Goal: Task Accomplishment & Management: Manage account settings

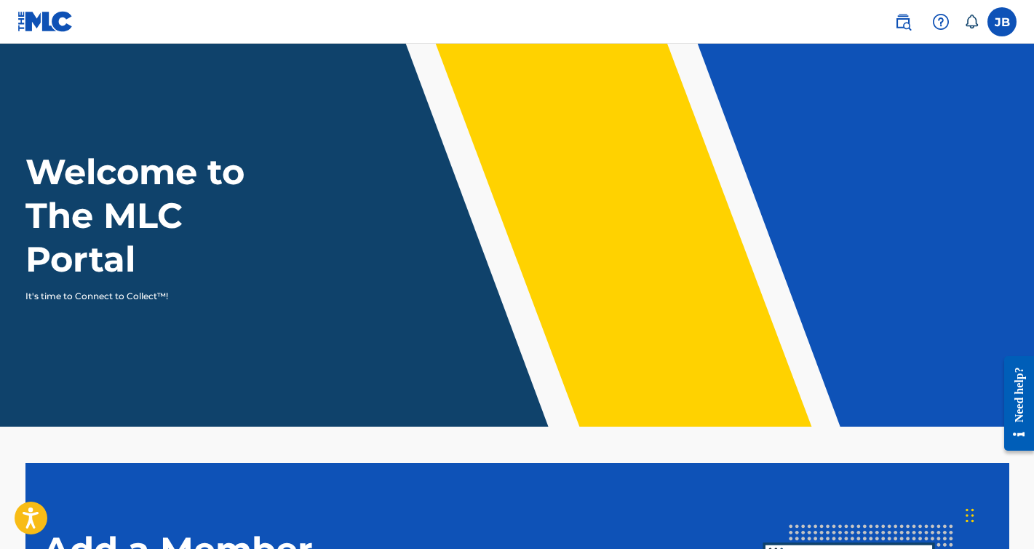
click at [1000, 30] on label at bounding box center [1001, 21] width 29 height 29
click at [1002, 22] on input "[PERSON_NAME] [EMAIL_ADDRESS][DOMAIN_NAME] Notification Preferences Profile Log…" at bounding box center [1002, 22] width 0 height 0
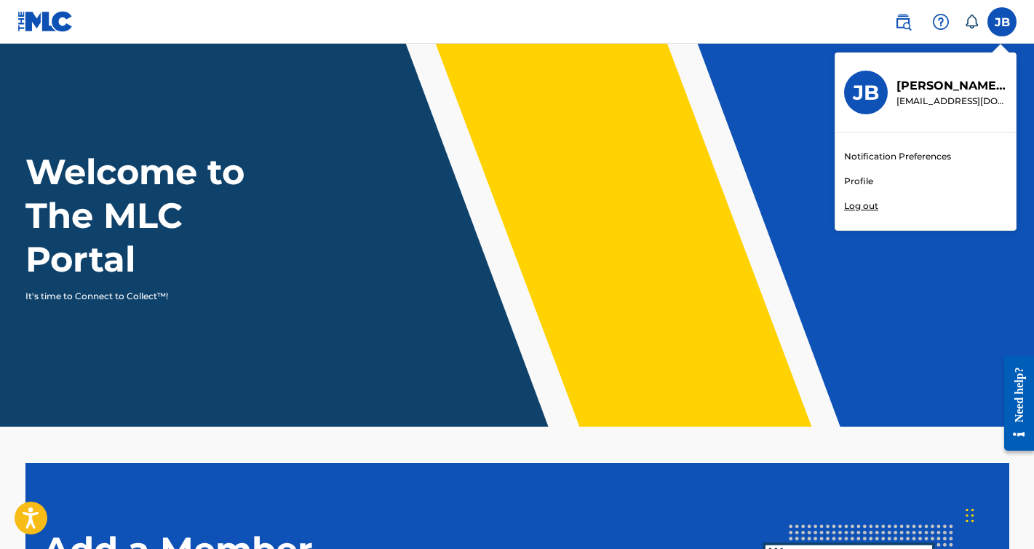
click at [859, 183] on link "Profile" at bounding box center [858, 181] width 29 height 13
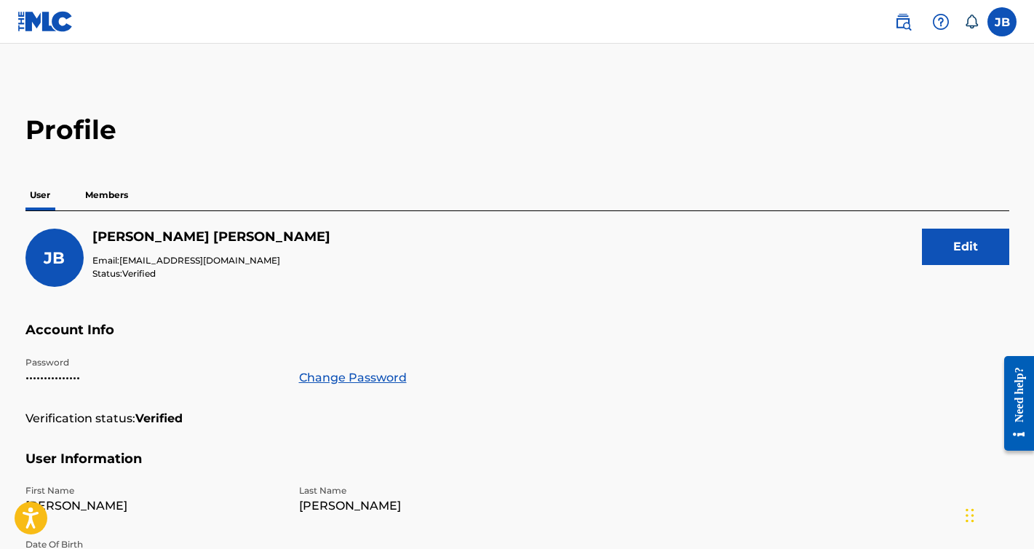
click at [92, 191] on p "Members" at bounding box center [107, 195] width 52 height 31
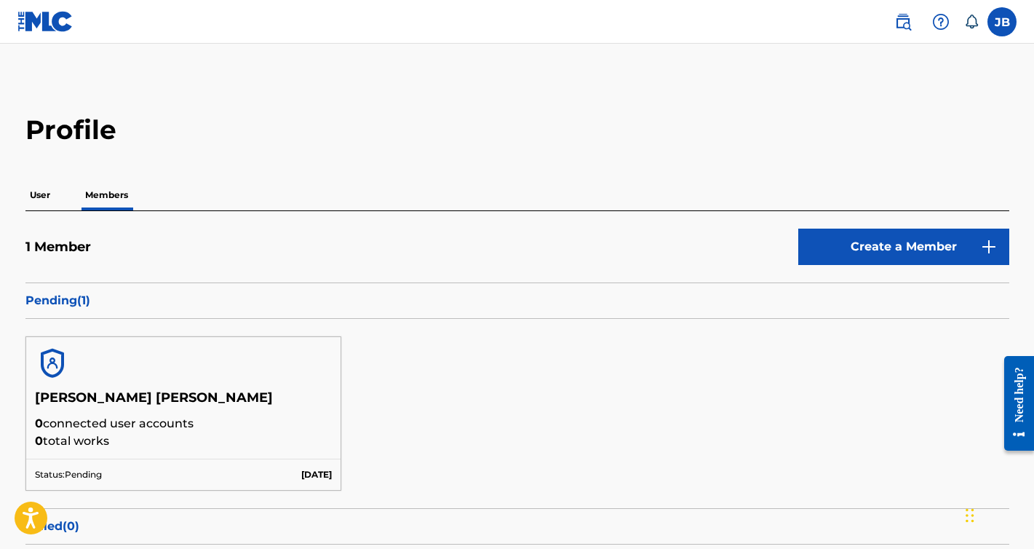
click at [60, 298] on p "Pending ( 1 )" at bounding box center [517, 300] width 984 height 17
